Goal: Task Accomplishment & Management: Manage account settings

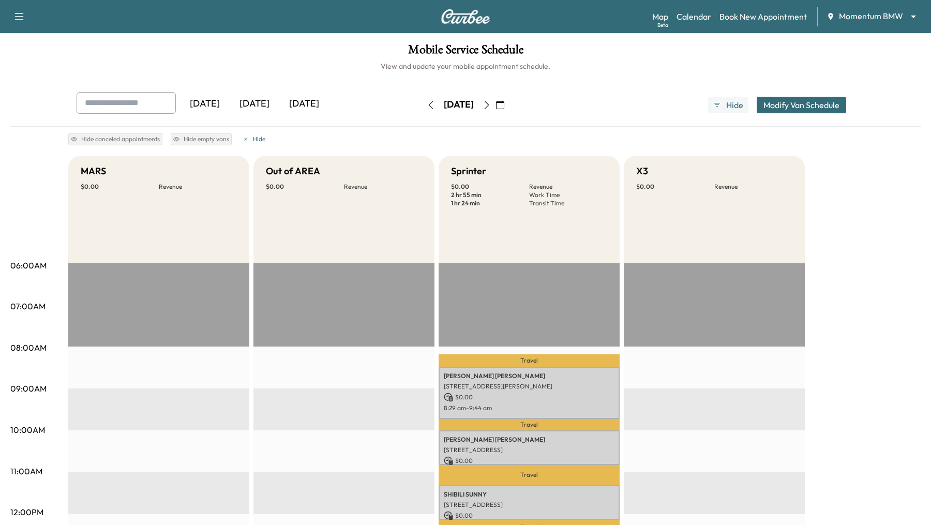
scroll to position [334, 0]
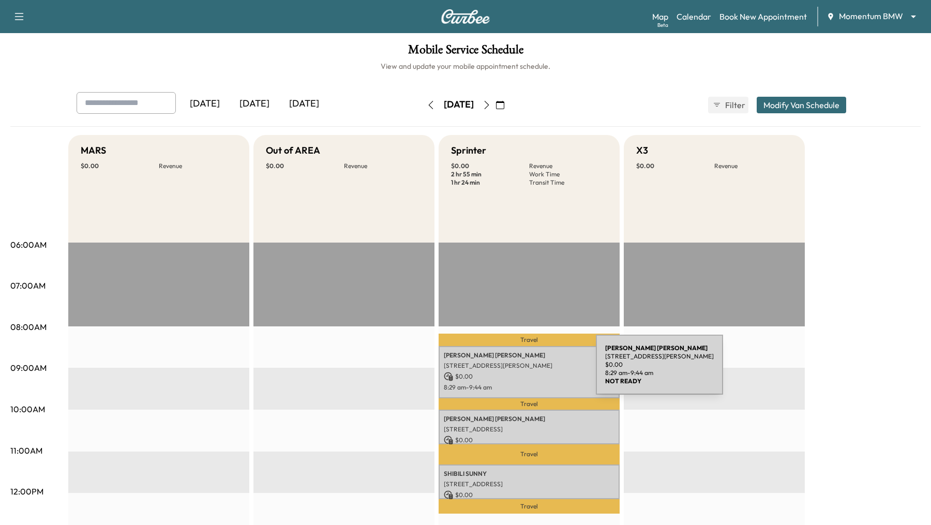
click at [518, 371] on div "JOLYNE THOMPSON 8413 Winningham Ln, Houston, TX 77055, USA $ 0.00 8:29 am - 9:4…" at bounding box center [529, 372] width 181 height 52
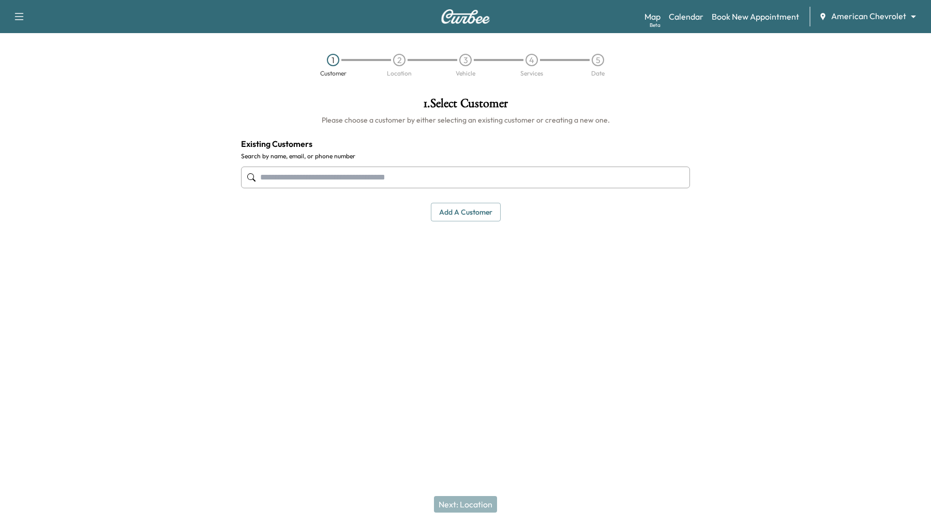
click at [22, 14] on icon "button" at bounding box center [19, 16] width 12 height 12
click at [28, 62] on button "Log Out" at bounding box center [36, 58] width 39 height 17
